Goal: Information Seeking & Learning: Learn about a topic

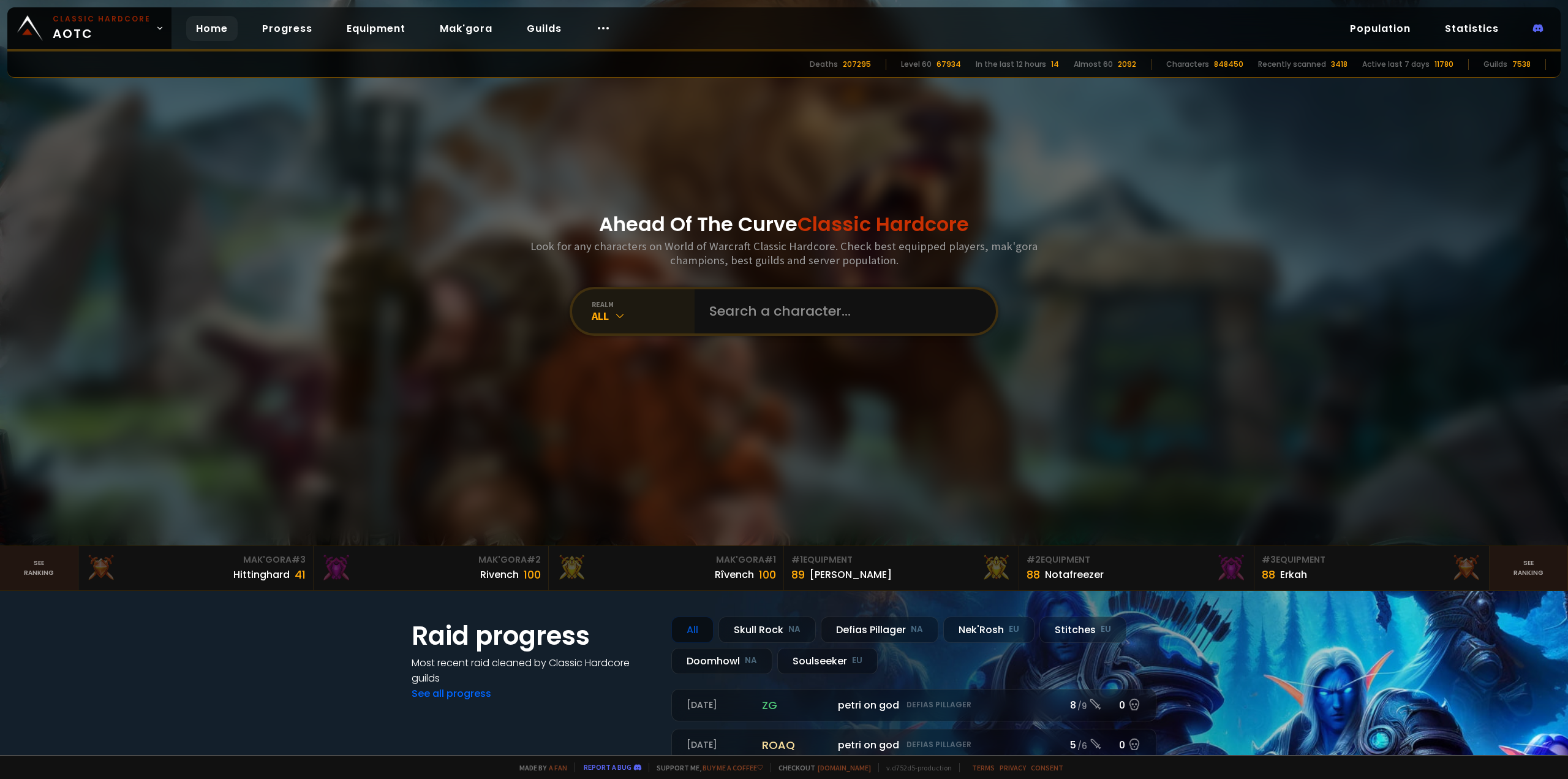
click at [610, 327] on div "realm All" at bounding box center [633, 311] width 122 height 44
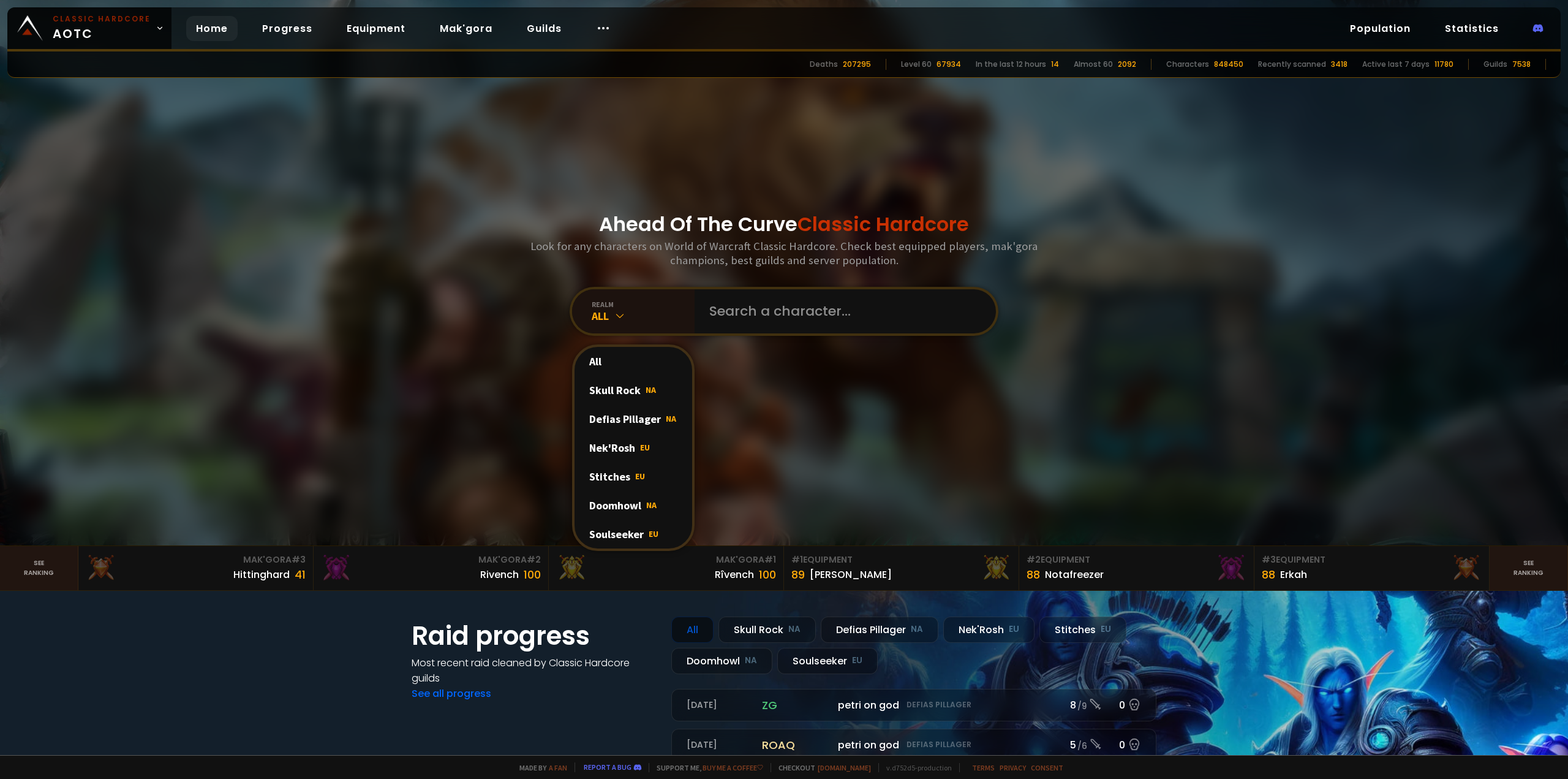
drag, startPoint x: 632, startPoint y: 512, endPoint x: 664, endPoint y: 460, distance: 61.1
click at [632, 512] on div "Doomhowl NA" at bounding box center [633, 505] width 118 height 29
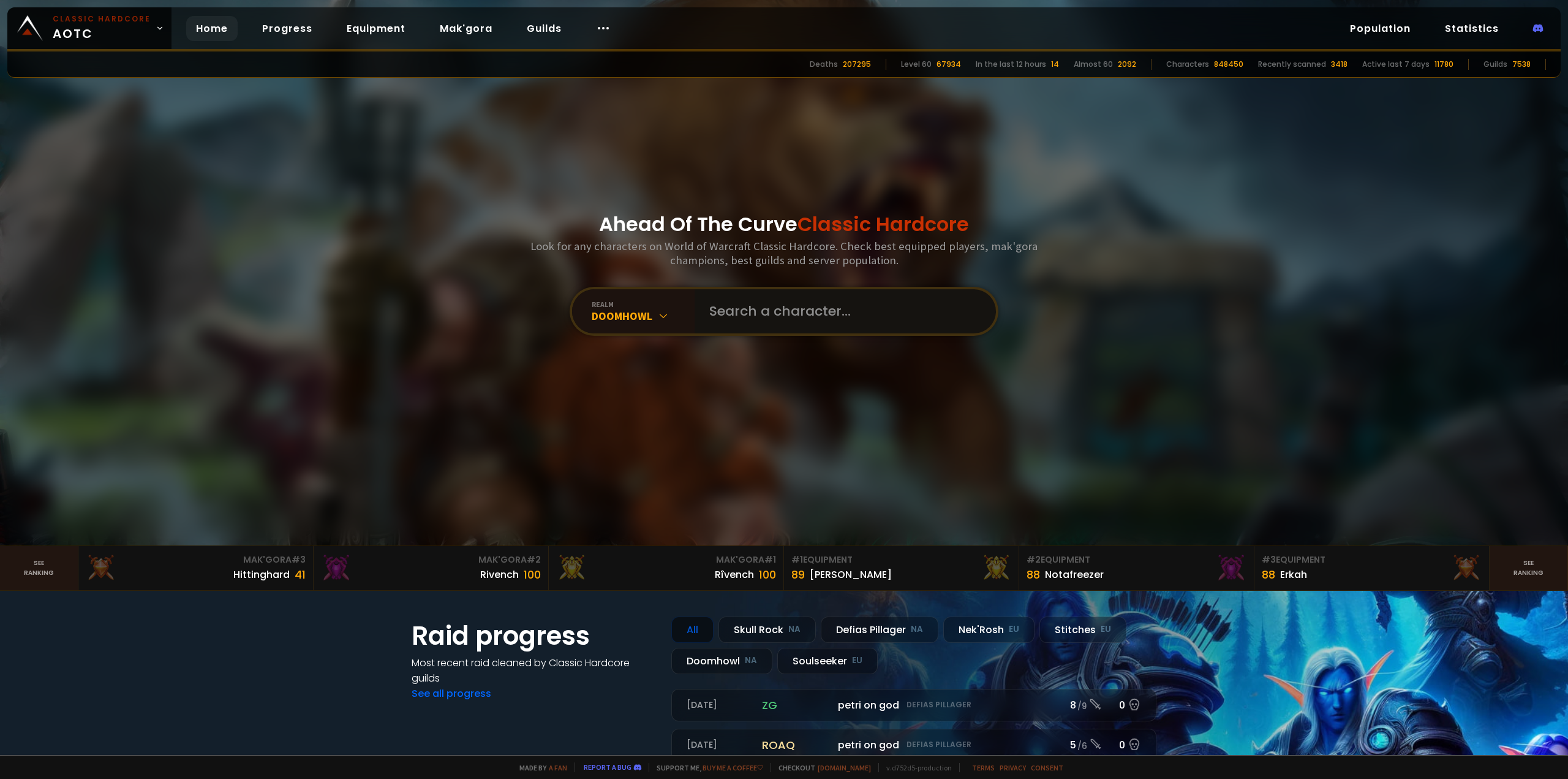
click at [778, 313] on input "text" at bounding box center [842, 311] width 279 height 44
click at [526, 29] on link "Guilds" at bounding box center [544, 29] width 55 height 25
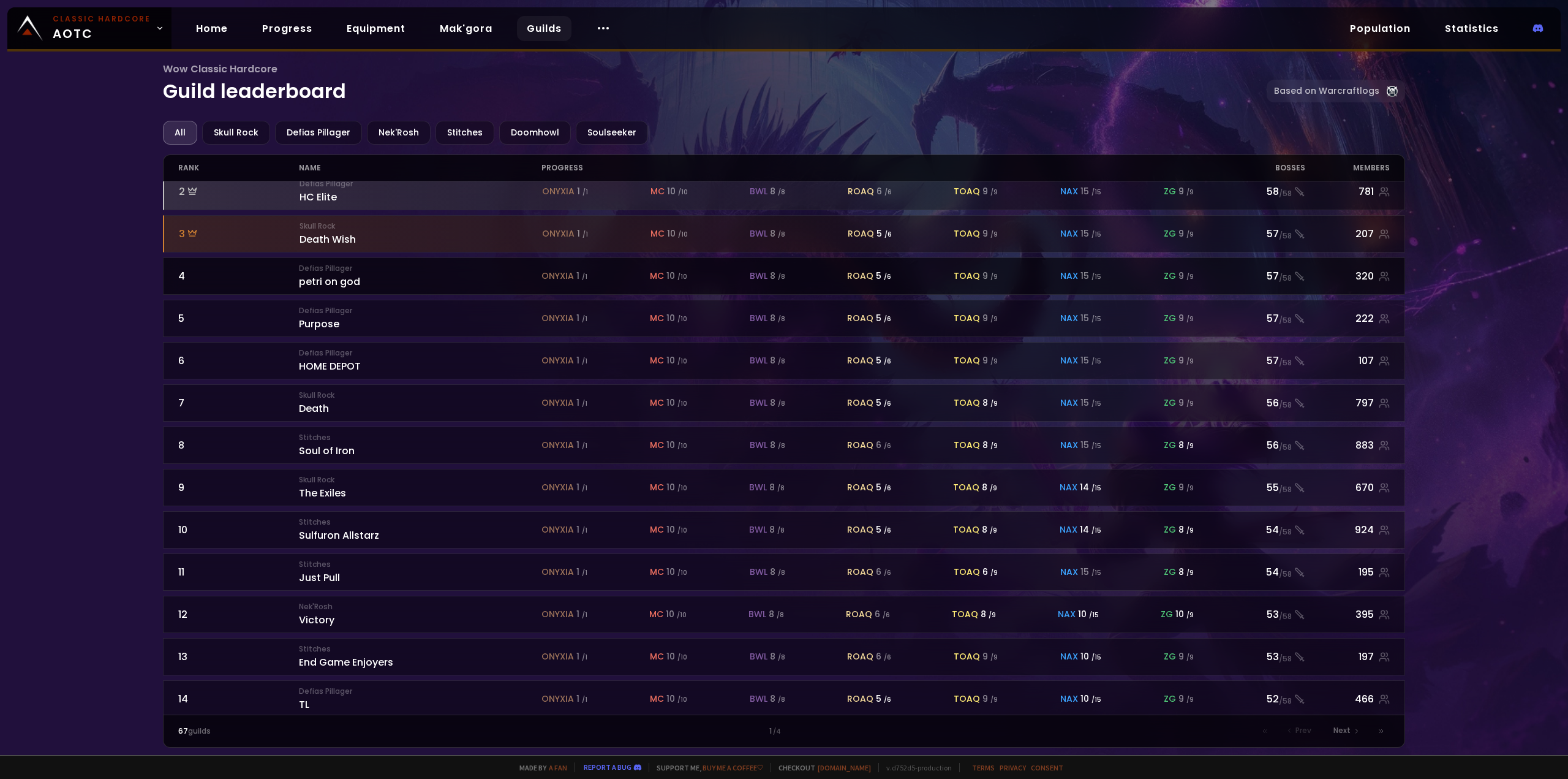
scroll to position [61, 0]
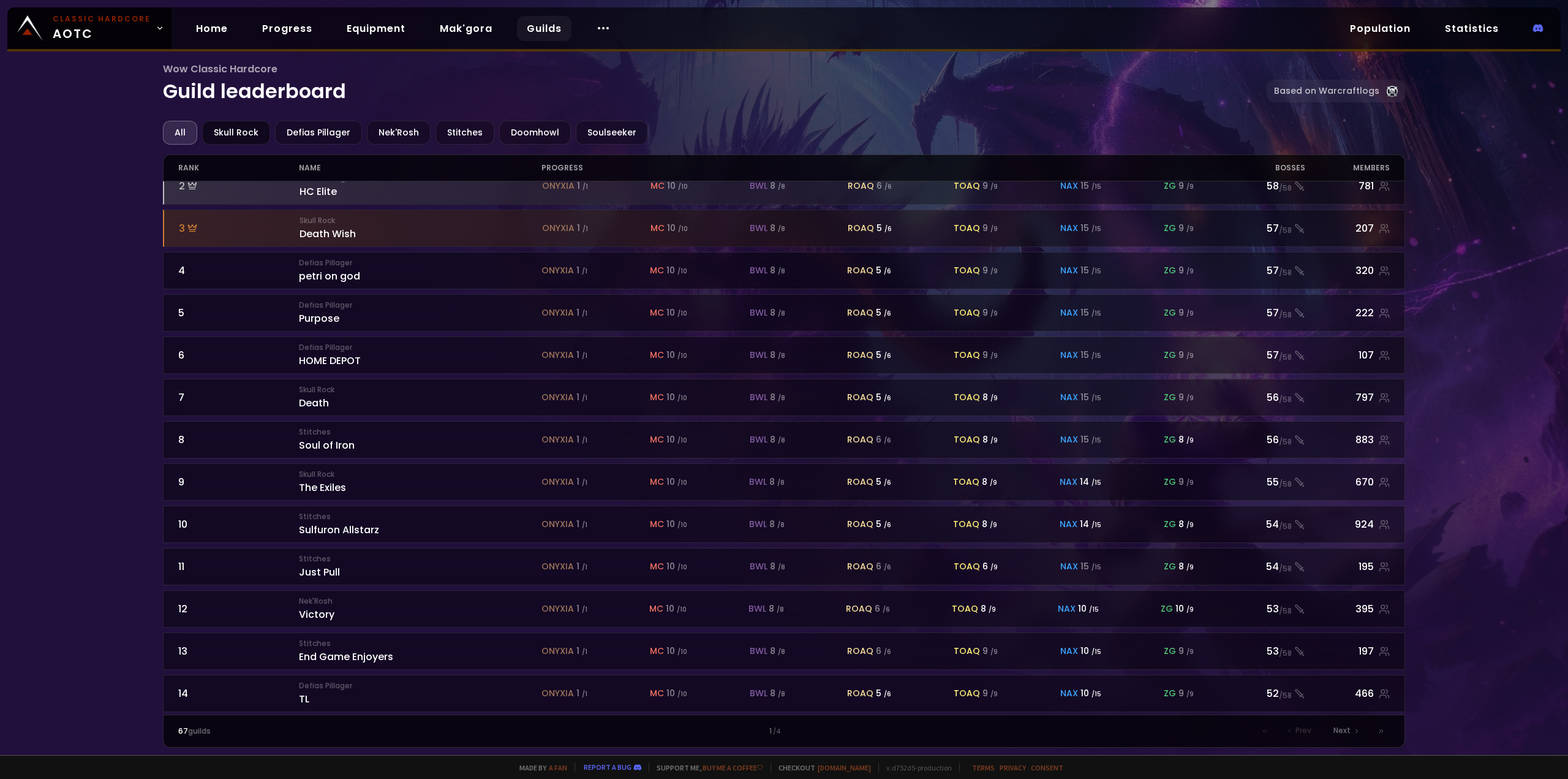
click at [235, 133] on div "Skull Rock" at bounding box center [236, 132] width 68 height 24
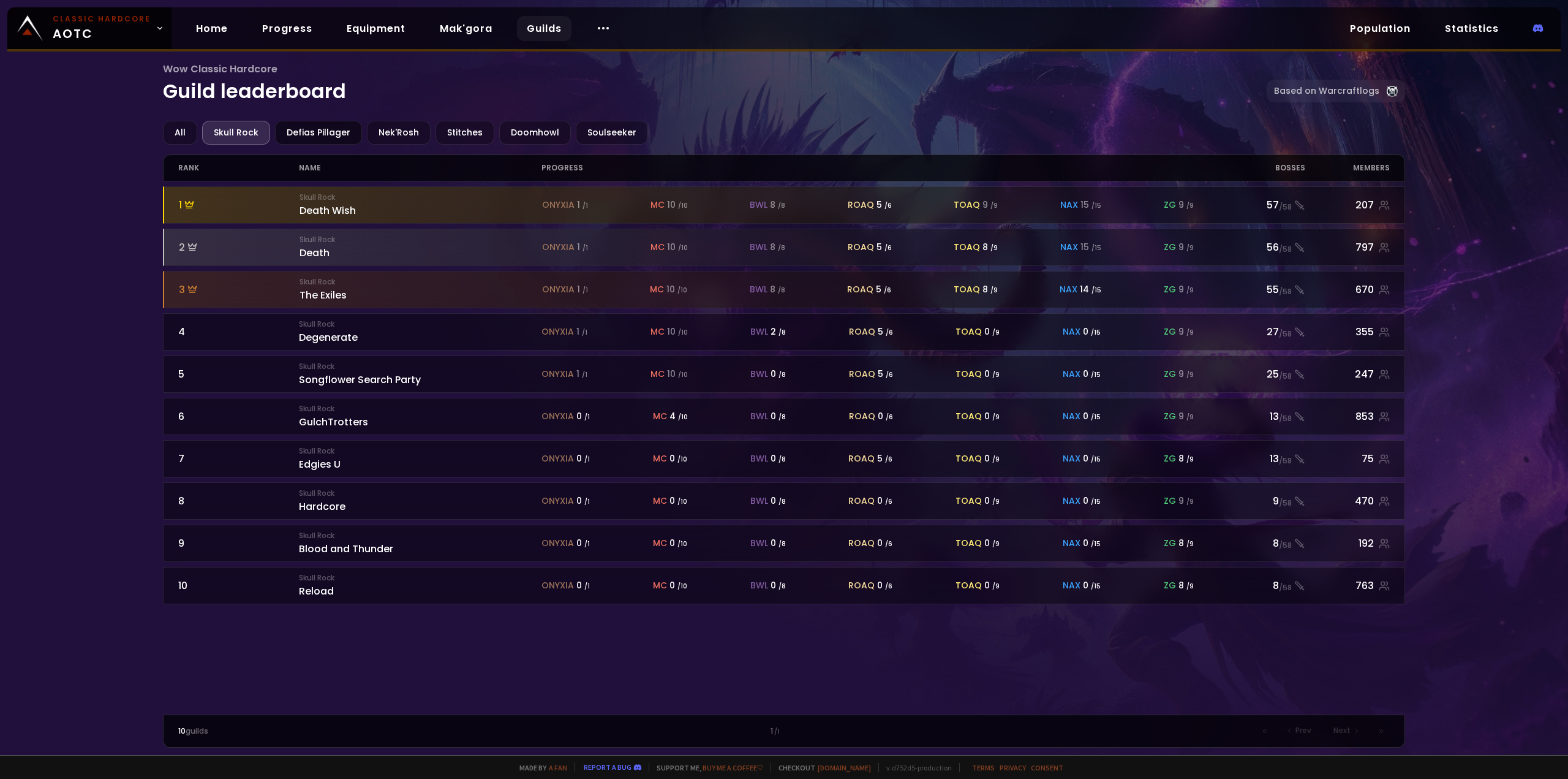
click at [315, 137] on div "Defias Pillager" at bounding box center [318, 132] width 87 height 24
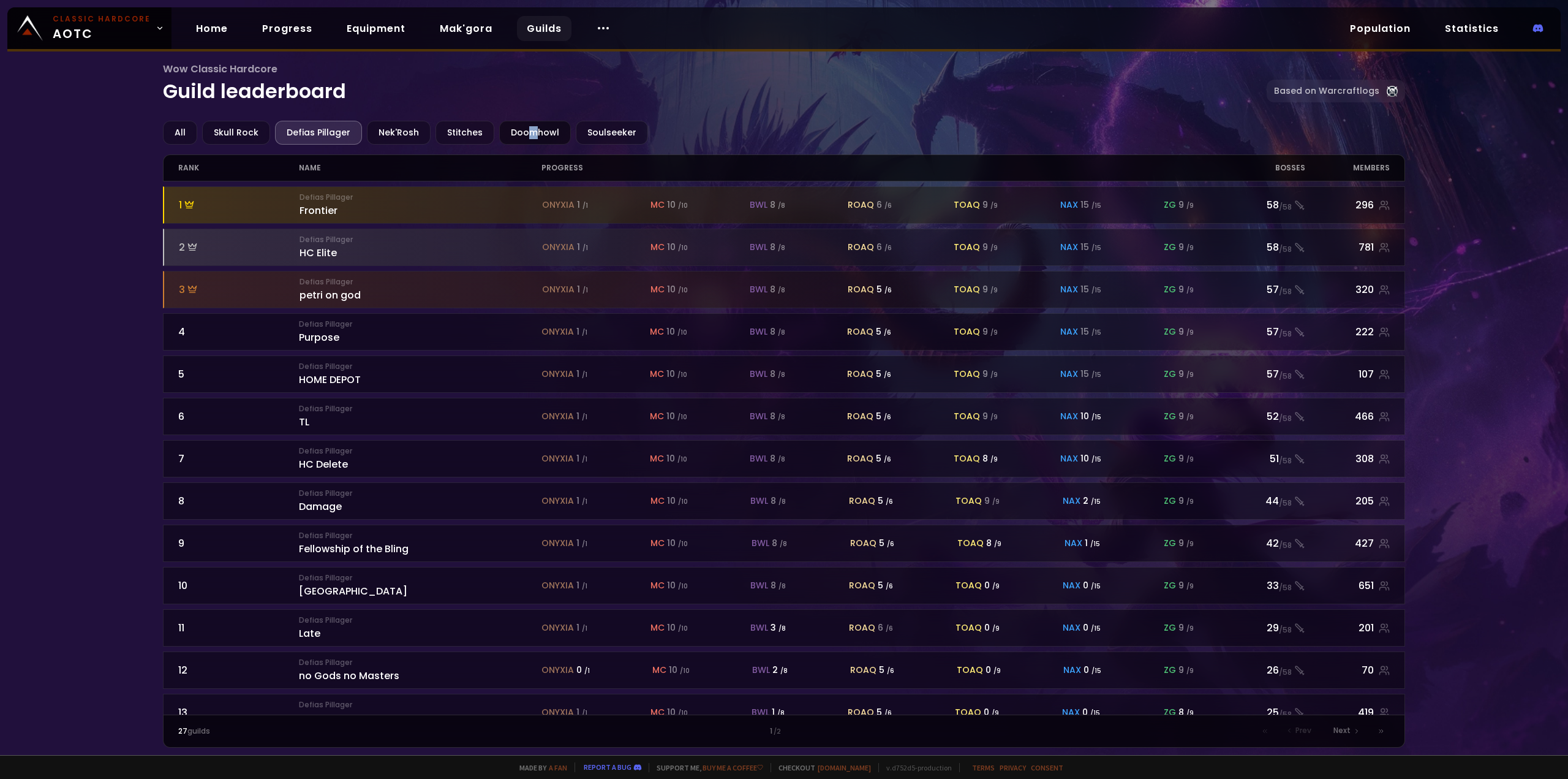
click at [523, 128] on div "Doomhowl" at bounding box center [535, 132] width 72 height 24
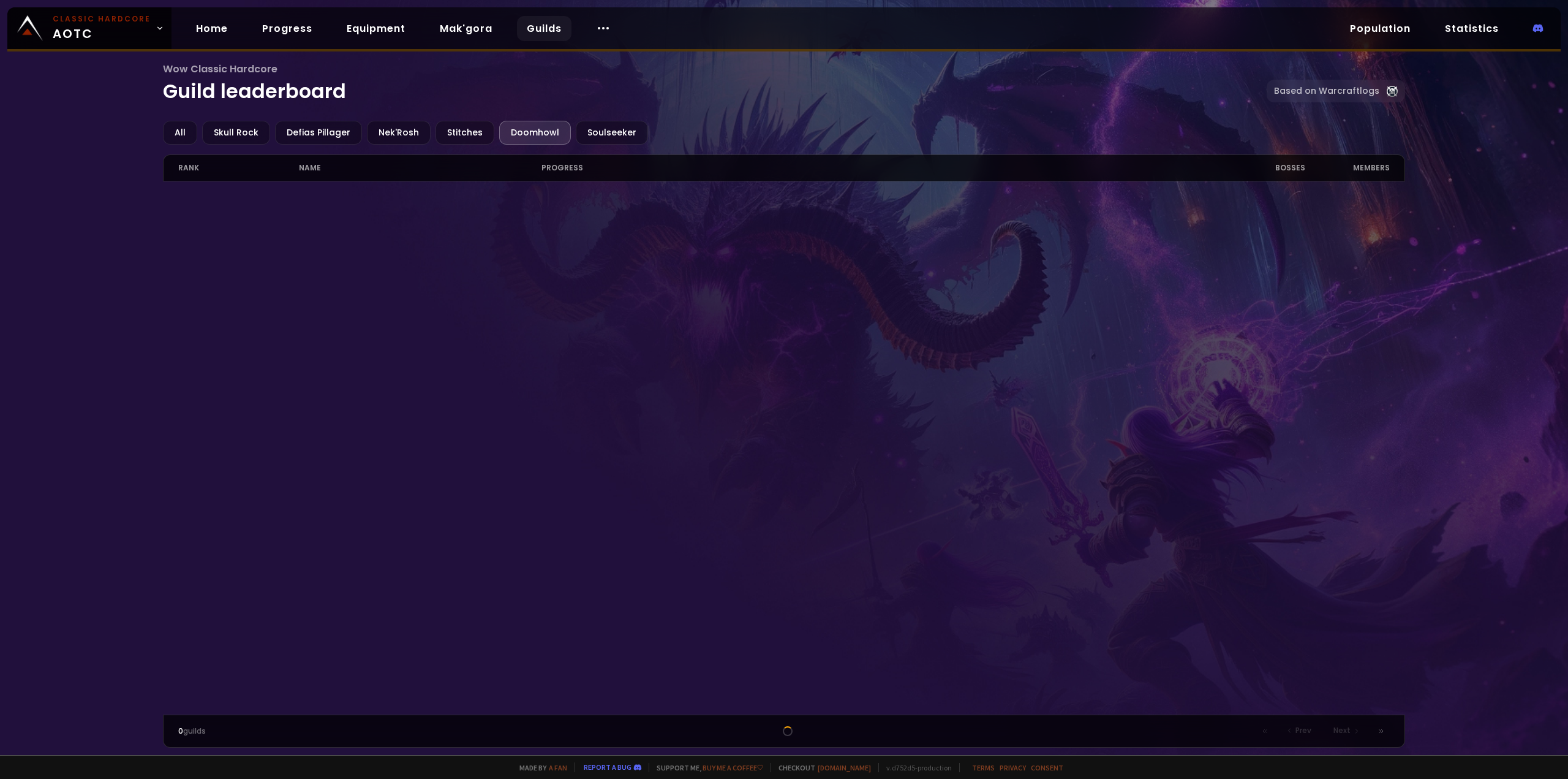
click at [712, 330] on div at bounding box center [784, 447] width 1242 height 533
click at [538, 146] on div "All Skull Rock Defias Pillager Nek'Rosh Stitches Doomhowl Soulseeker rank name …" at bounding box center [784, 434] width 1242 height 627
click at [518, 126] on div "Doomhowl" at bounding box center [535, 132] width 72 height 24
click at [582, 119] on div "Wow Classic Hardcore Guild leaderboard Based on Warcraftlogs" at bounding box center [784, 91] width 1242 height 60
click at [584, 129] on div "Soulseeker" at bounding box center [611, 132] width 73 height 24
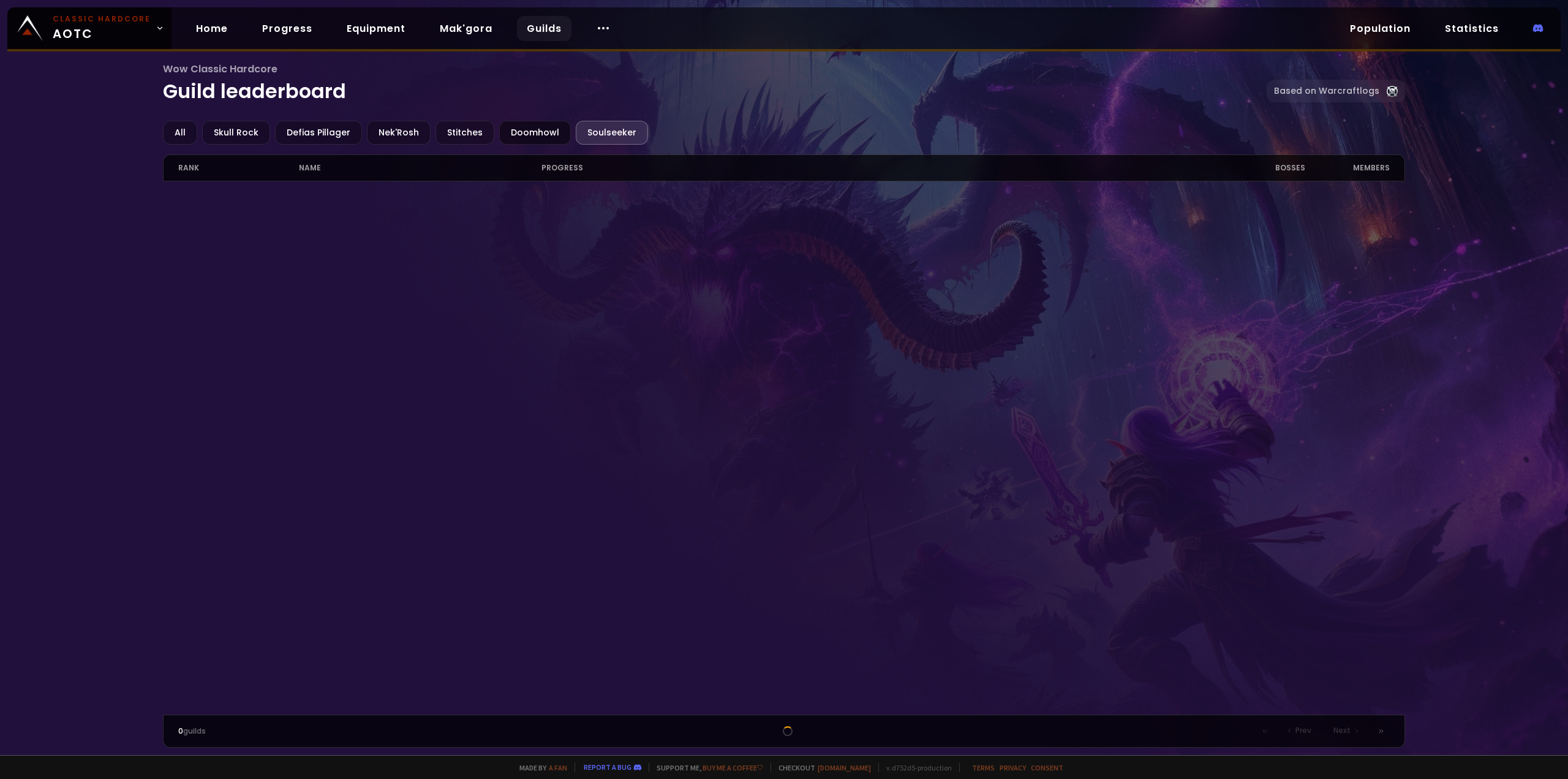
click at [516, 134] on div "Doomhowl" at bounding box center [535, 132] width 72 height 24
click at [313, 139] on div "Defias Pillager" at bounding box center [318, 132] width 87 height 24
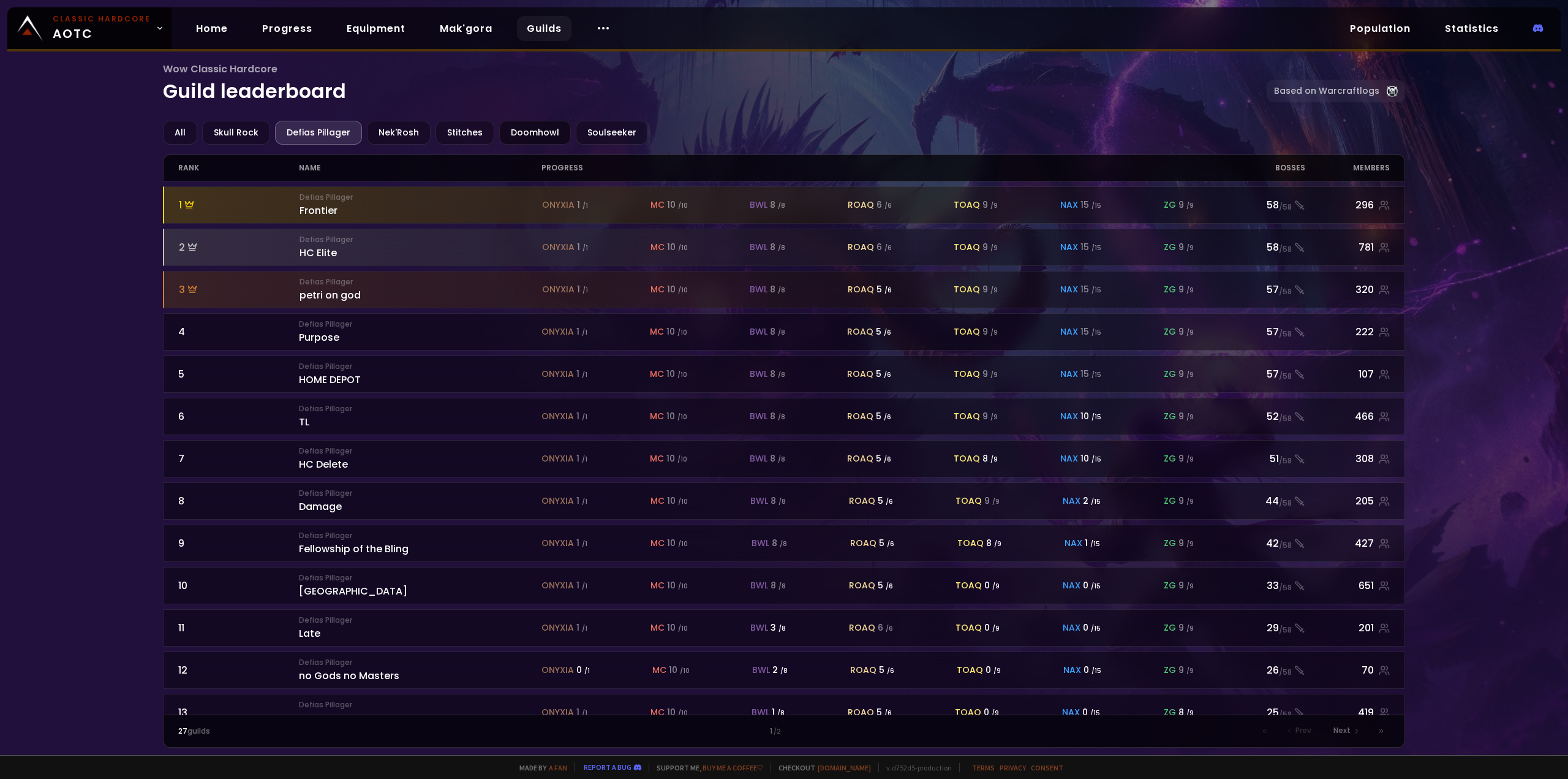
click at [531, 127] on div "Doomhowl" at bounding box center [535, 132] width 72 height 24
